Goal: Navigation & Orientation: Find specific page/section

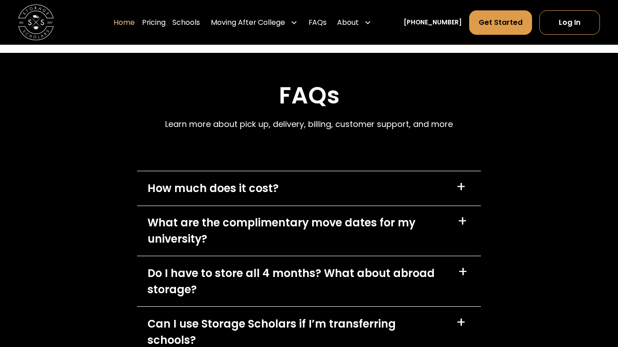
scroll to position [2468, 0]
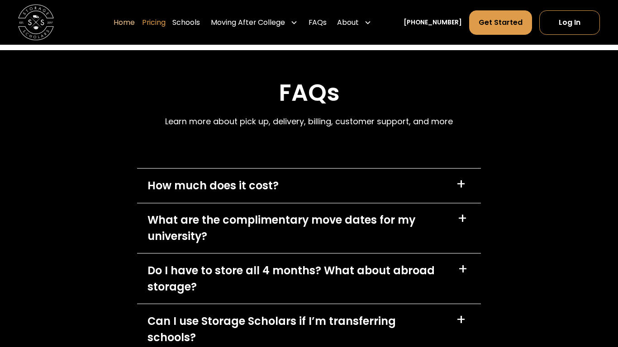
click at [166, 17] on link "Pricing" at bounding box center [154, 22] width 24 height 25
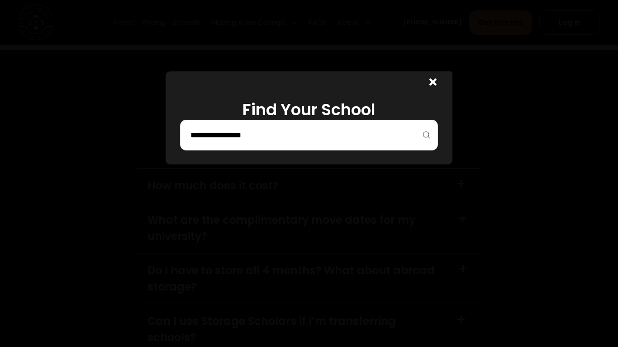
click at [434, 83] on icon at bounding box center [432, 82] width 7 height 7
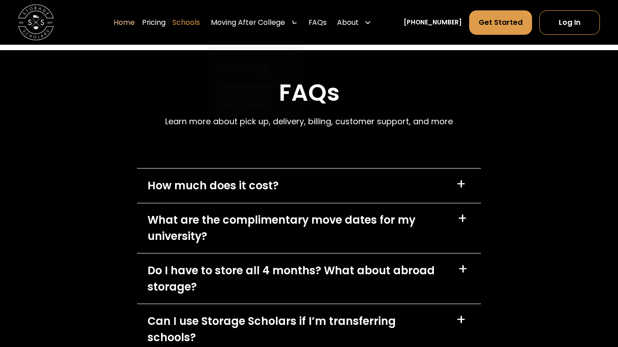
click at [200, 20] on link "Schools" at bounding box center [186, 22] width 28 height 25
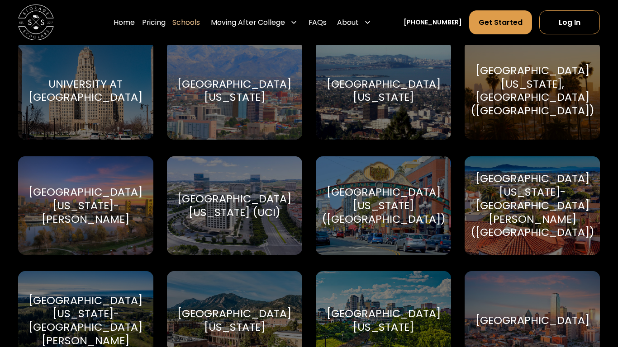
scroll to position [4092, 0]
